Goal: Navigation & Orientation: Find specific page/section

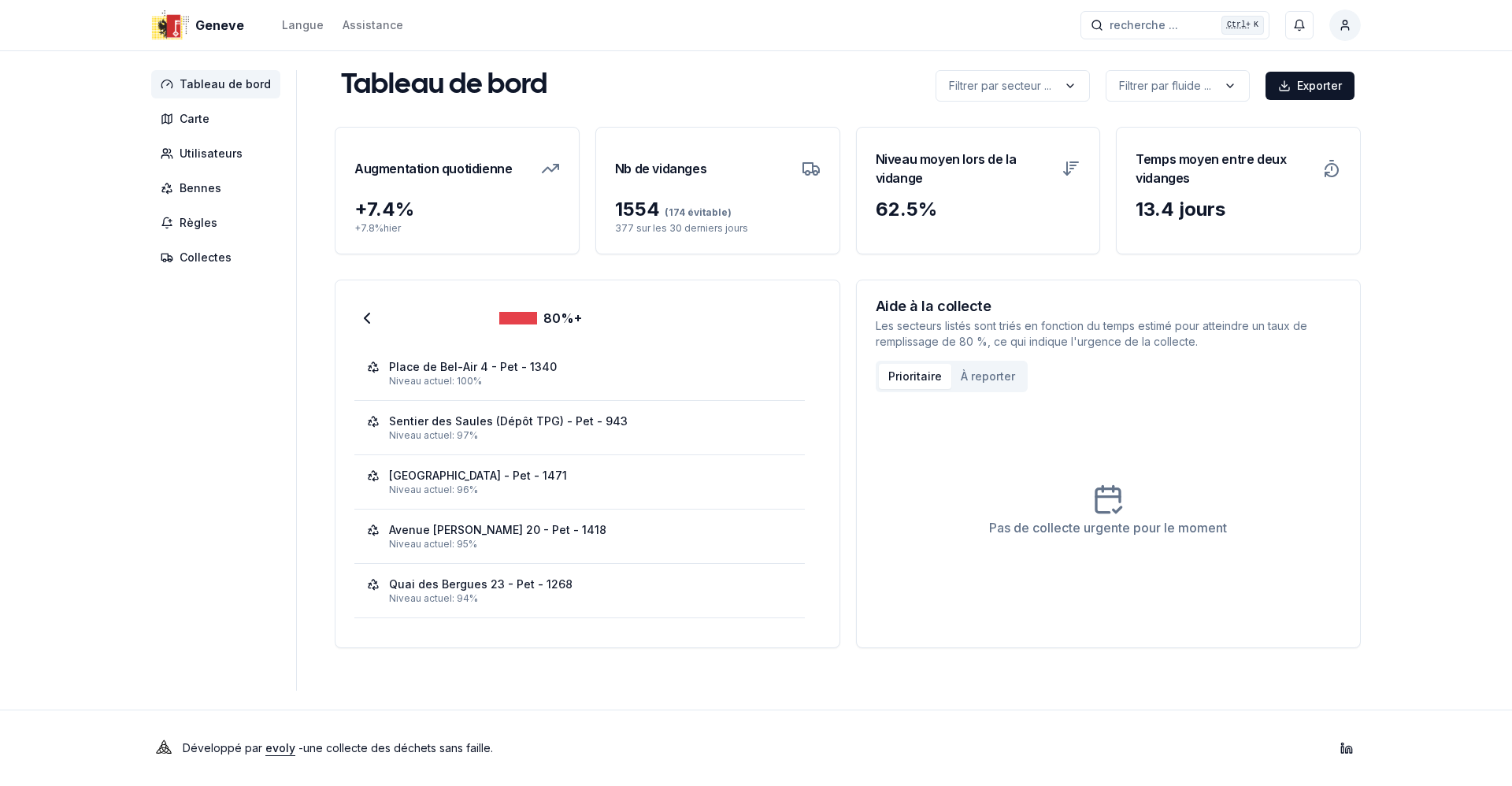
scroll to position [322, 0]
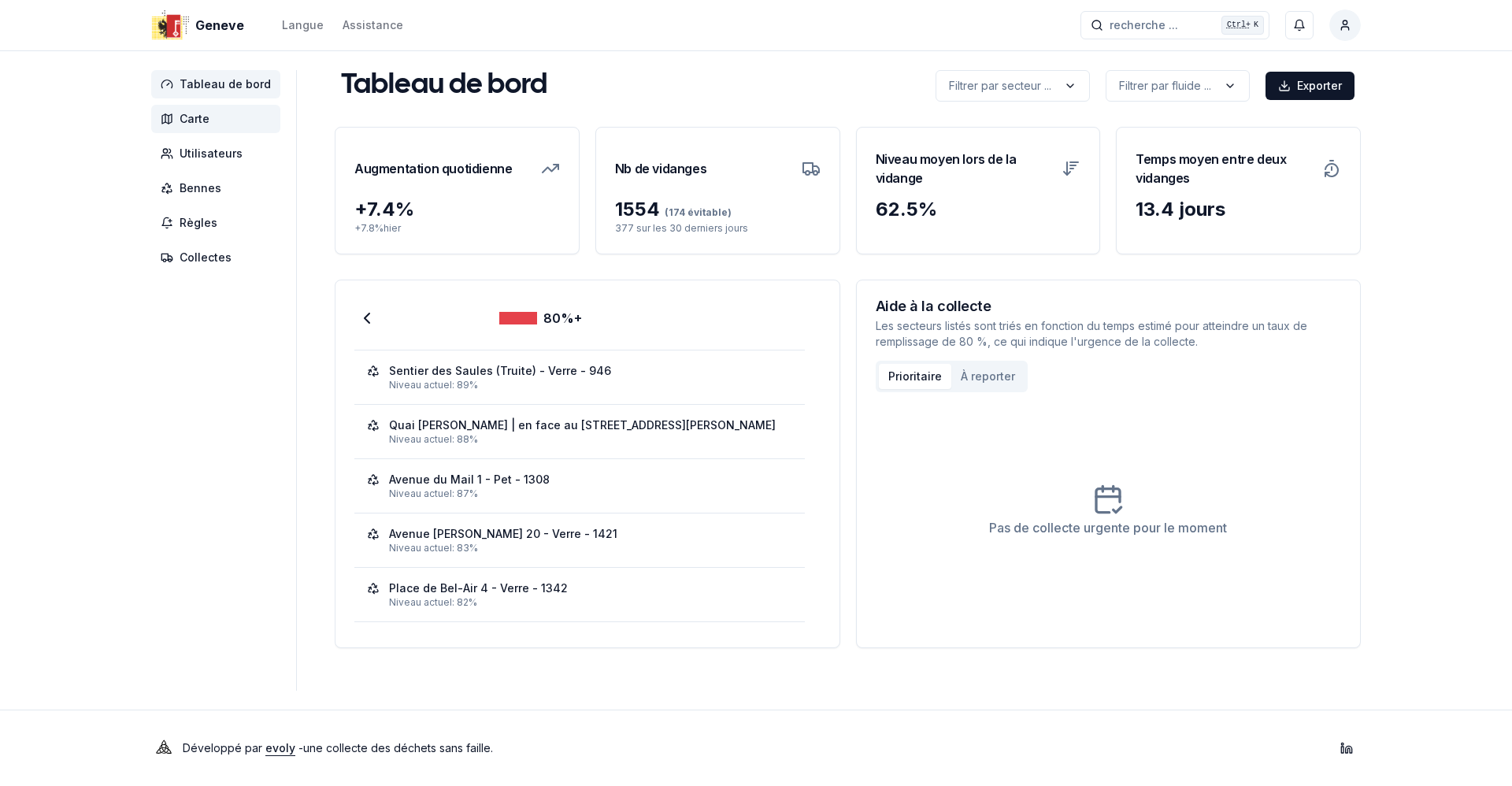
click at [205, 122] on span "Carte" at bounding box center [194, 119] width 30 height 16
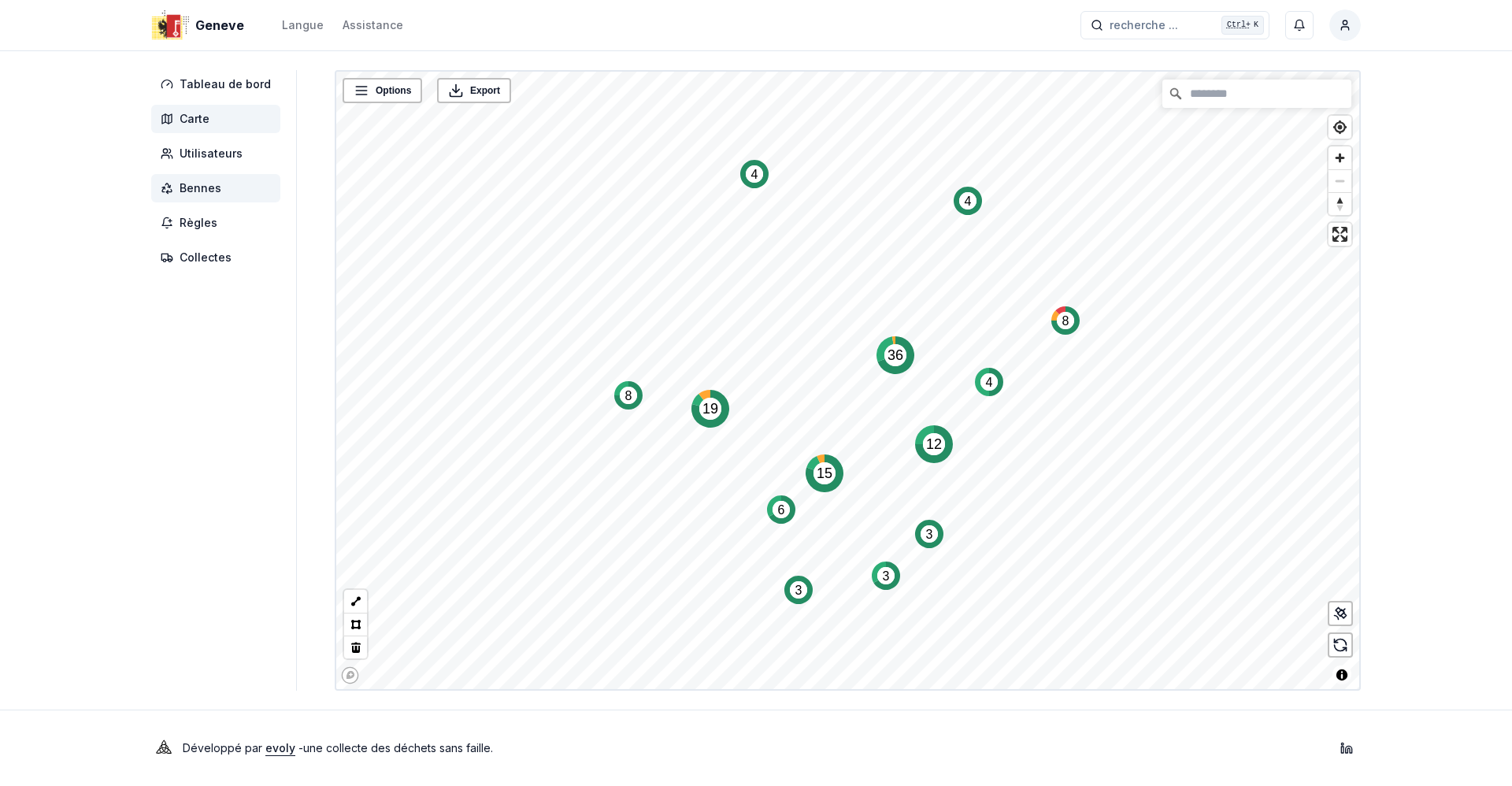
click at [208, 190] on span "Bennes" at bounding box center [200, 188] width 42 height 16
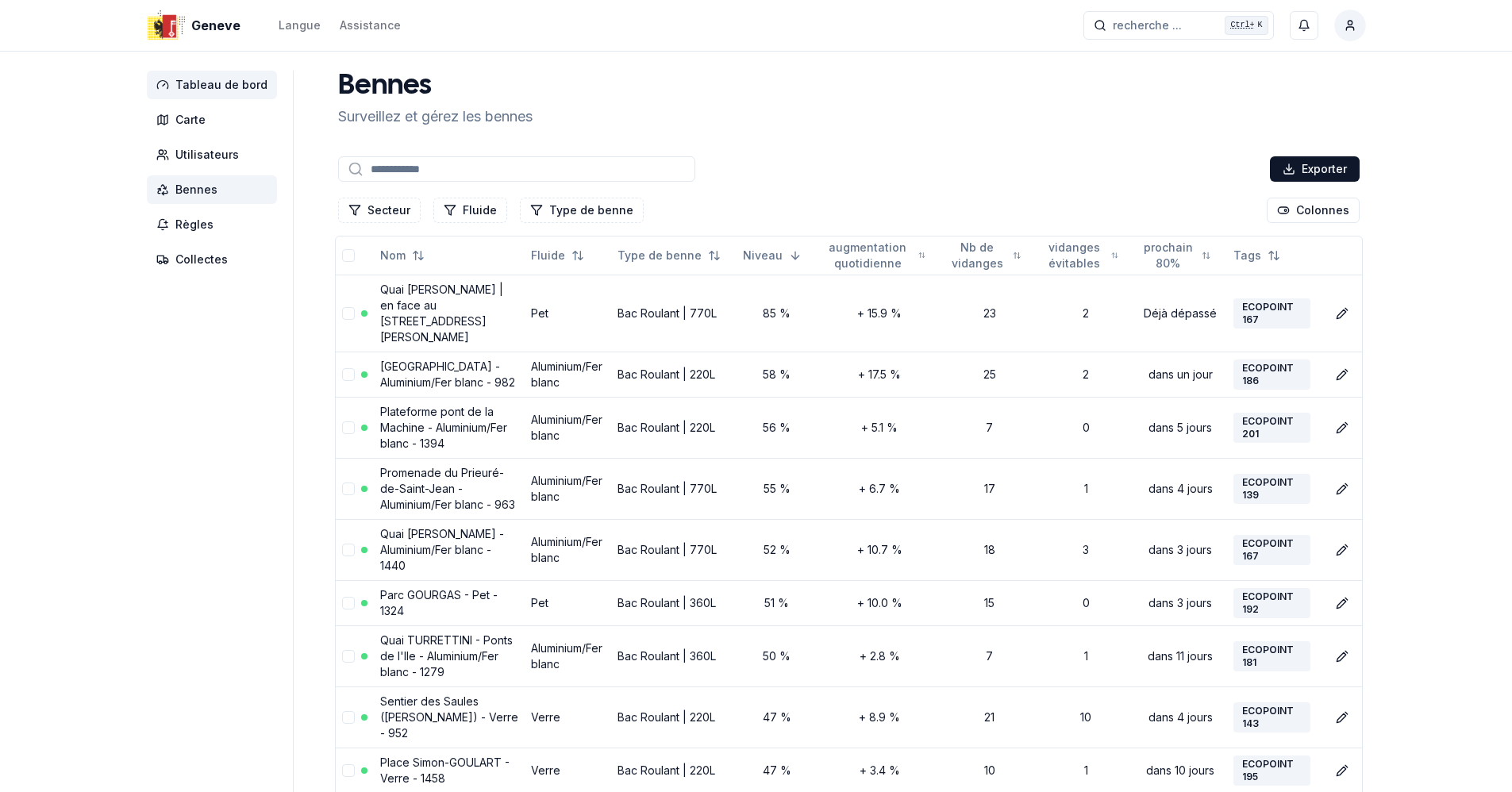
click at [218, 83] on span "Tableau de bord" at bounding box center [222, 85] width 93 height 16
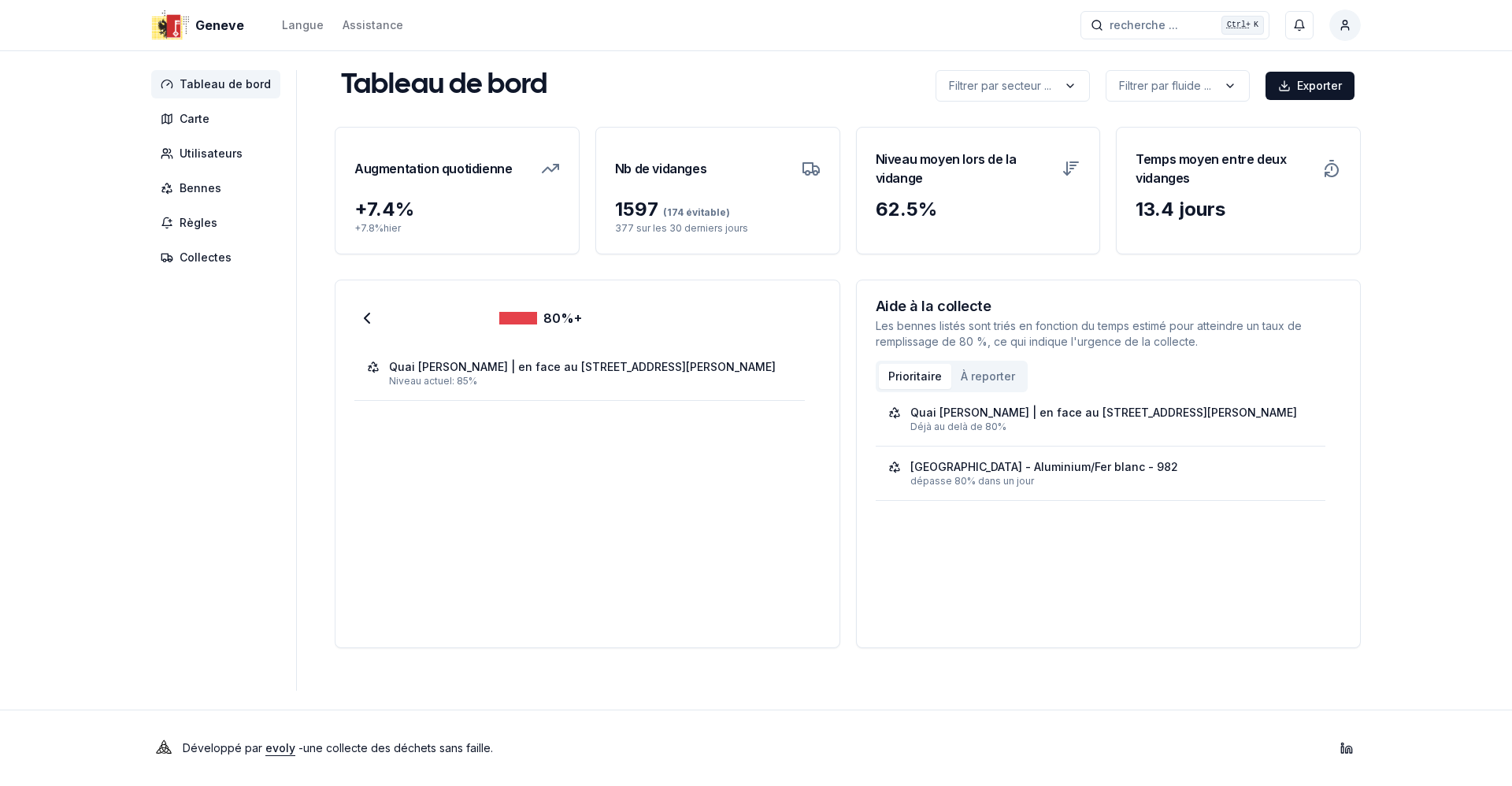
click at [365, 331] on div "80%+" at bounding box center [587, 326] width 467 height 41
click at [366, 322] on icon at bounding box center [367, 318] width 19 height 19
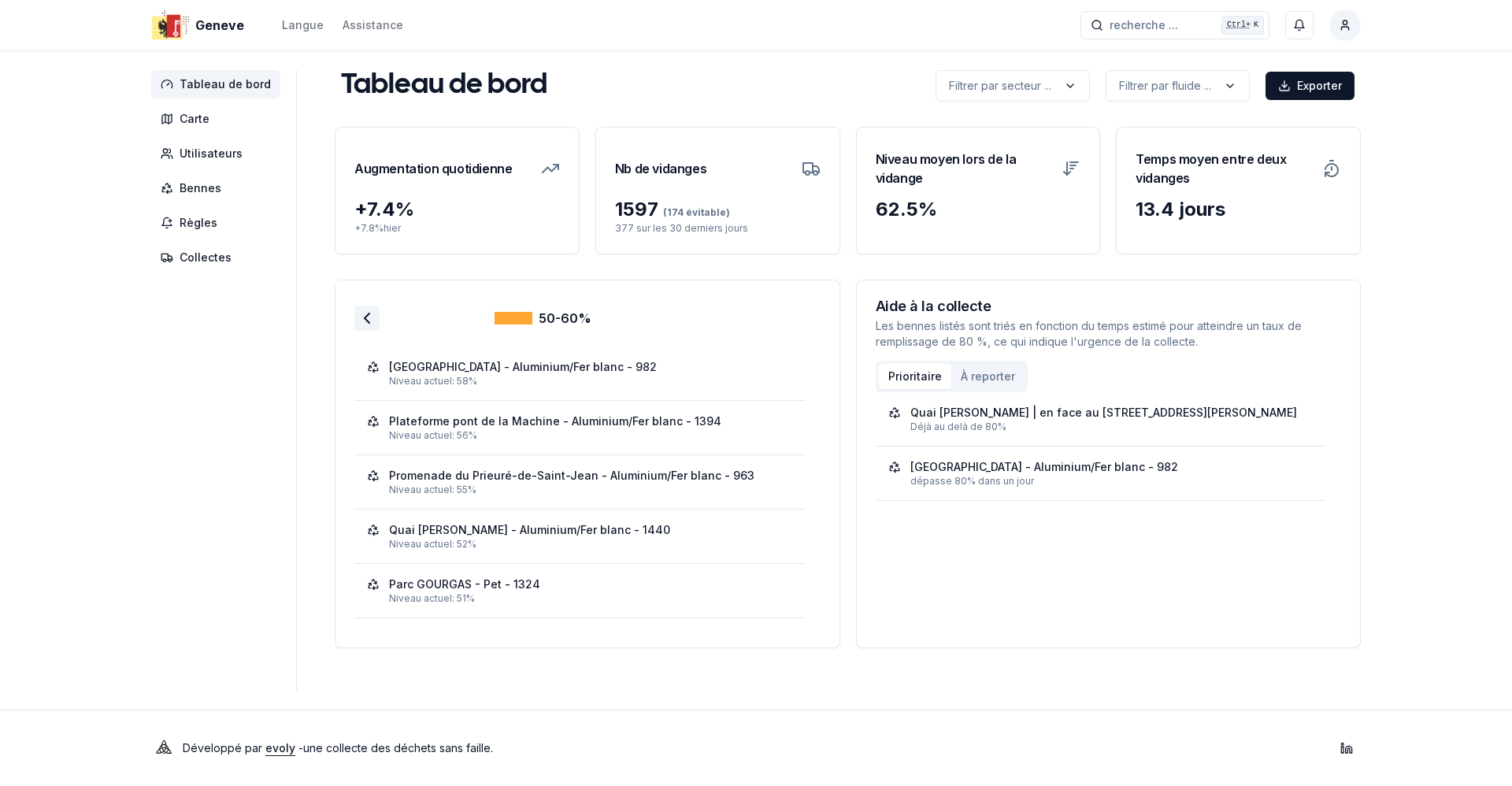
click at [368, 319] on icon at bounding box center [367, 318] width 19 height 19
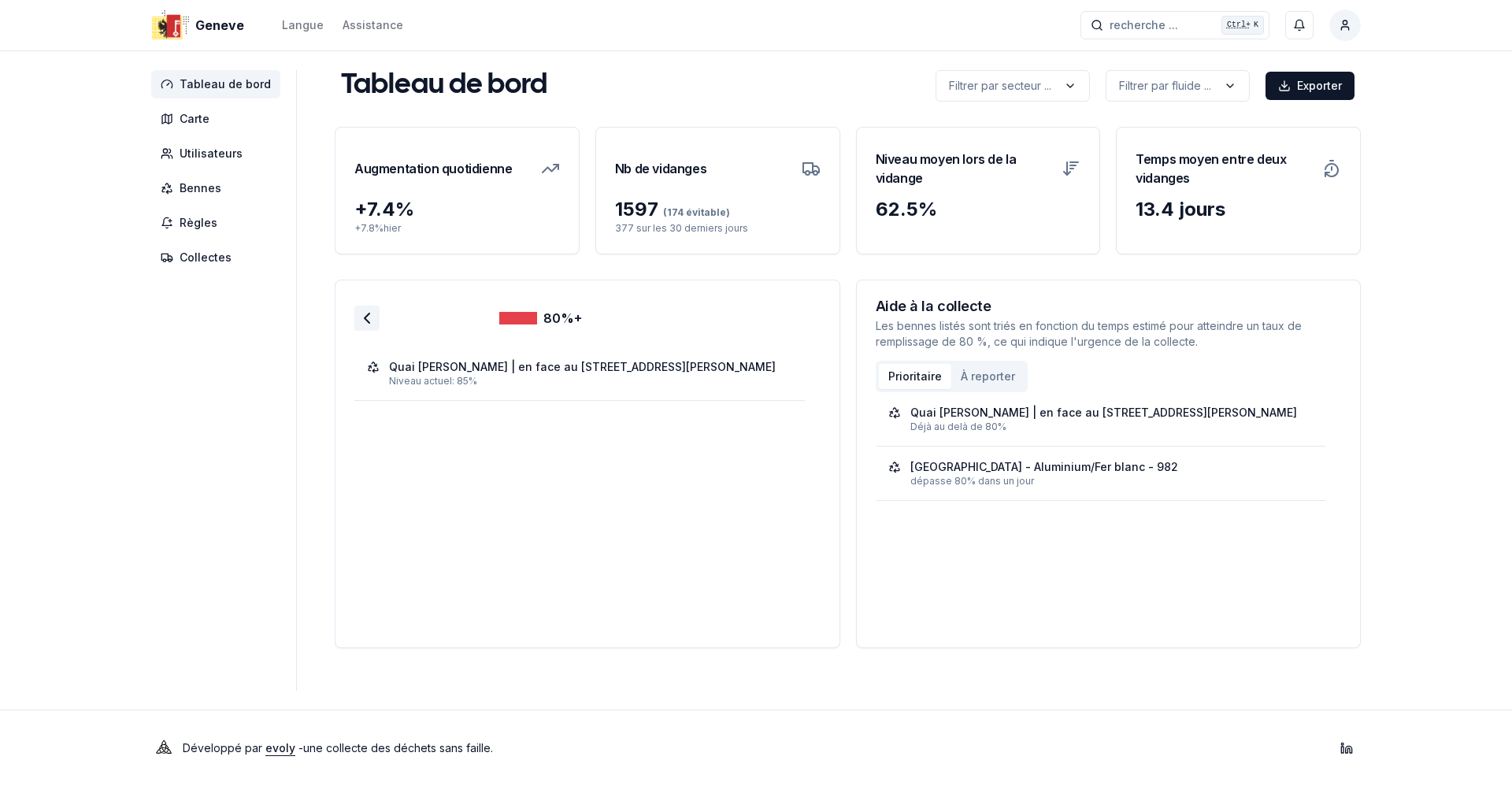
click at [358, 317] on icon at bounding box center [367, 318] width 19 height 19
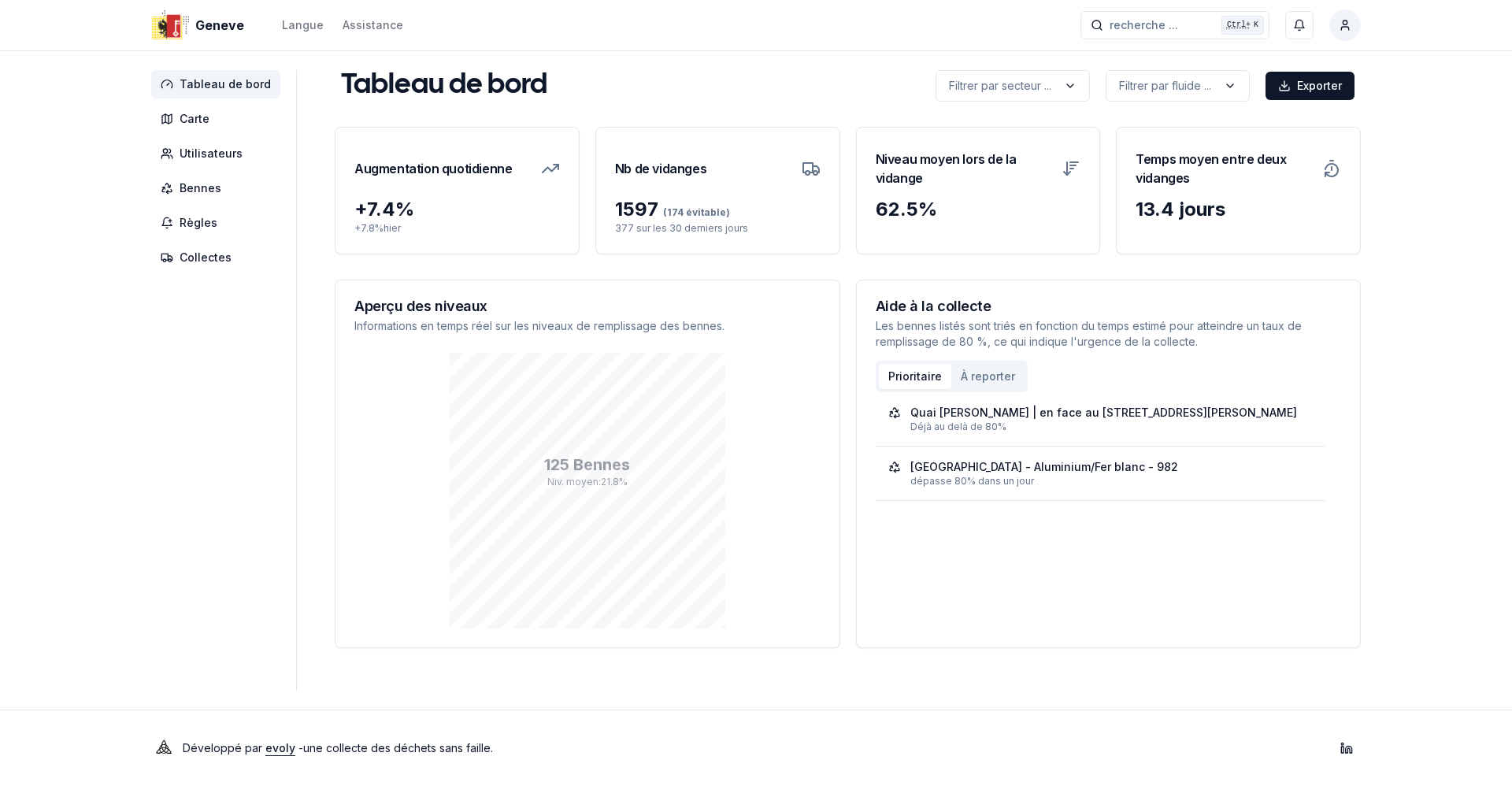
click at [1167, 549] on div "Quai [PERSON_NAME] | en face au [STREET_ADDRESS] Ador - Pet - 1441 Déjà au delà…" at bounding box center [1109, 511] width 467 height 236
